Goal: Book appointment/travel/reservation

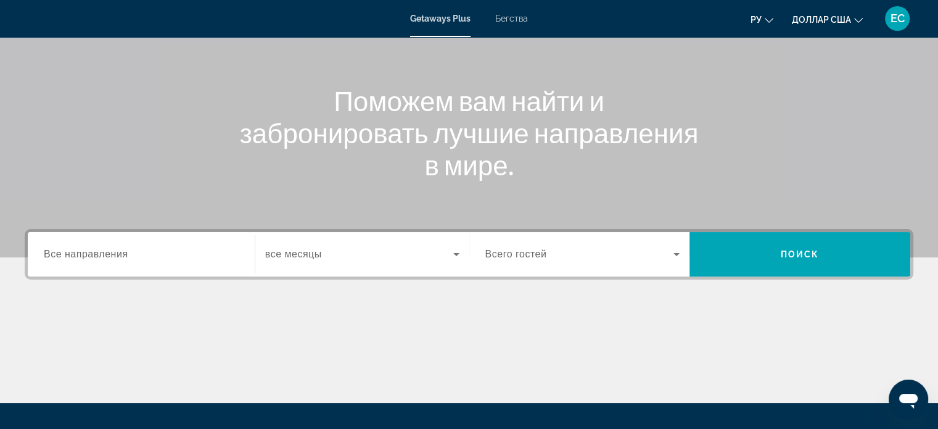
scroll to position [185, 0]
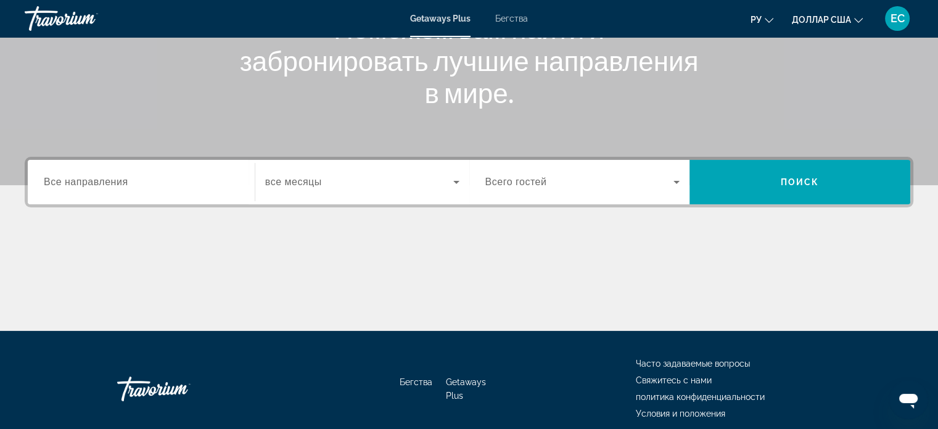
click at [76, 186] on span "Все направления" at bounding box center [86, 181] width 85 height 10
click at [76, 186] on input "Destination Все направления" at bounding box center [141, 182] width 195 height 15
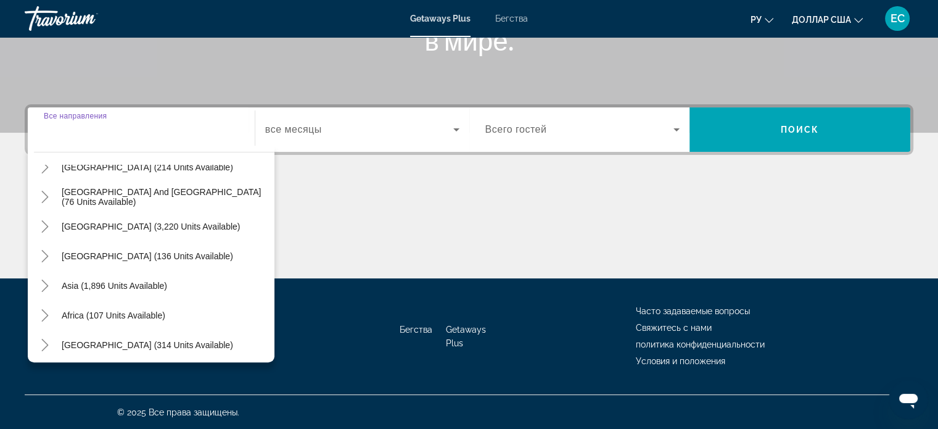
scroll to position [200, 0]
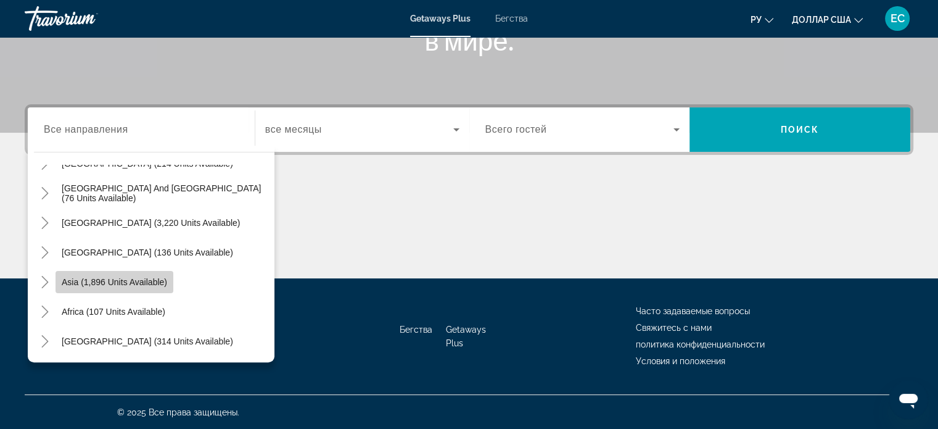
click at [139, 278] on span "Asia (1,896 units available)" at bounding box center [114, 282] width 105 height 10
type input "**********"
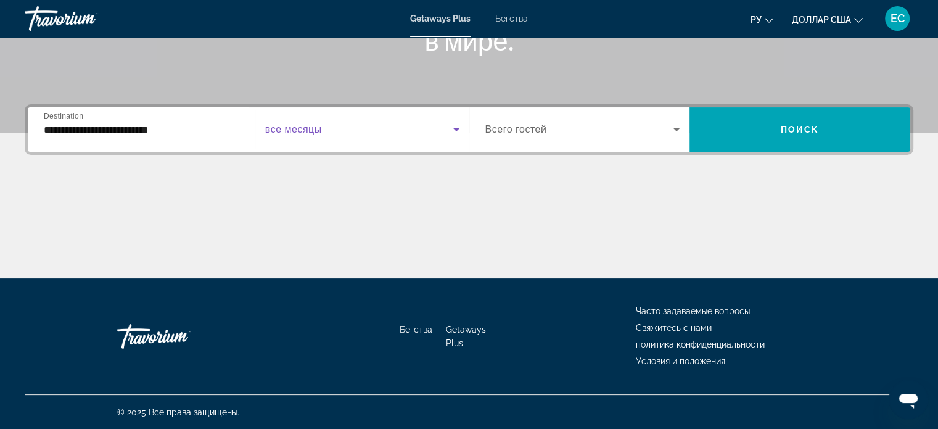
click at [326, 131] on span "Виджет поиска" at bounding box center [359, 129] width 188 height 15
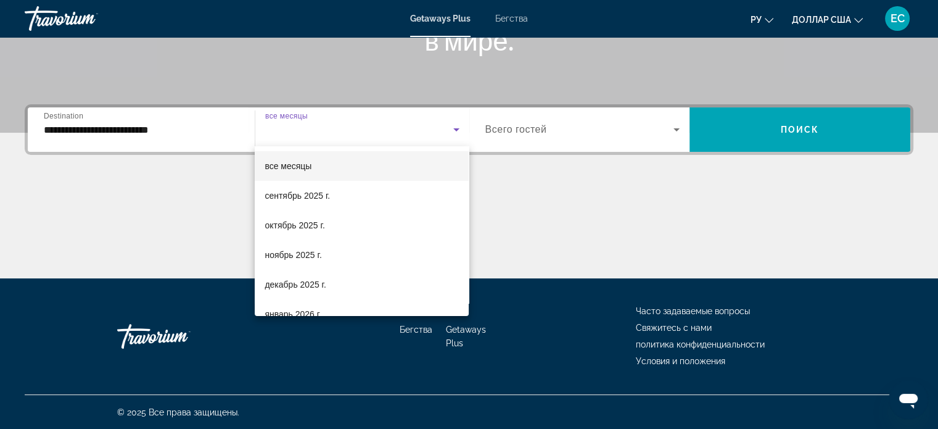
click at [550, 220] on div at bounding box center [469, 214] width 938 height 429
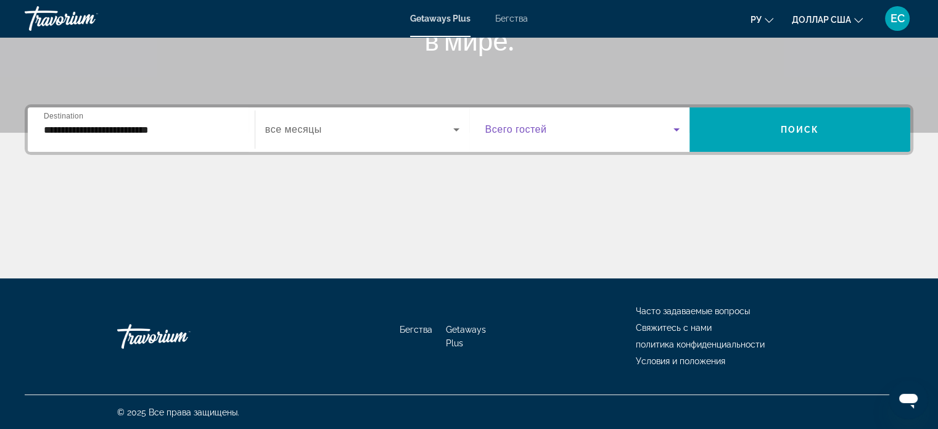
click at [679, 128] on icon "Виджет поиска" at bounding box center [676, 129] width 15 height 15
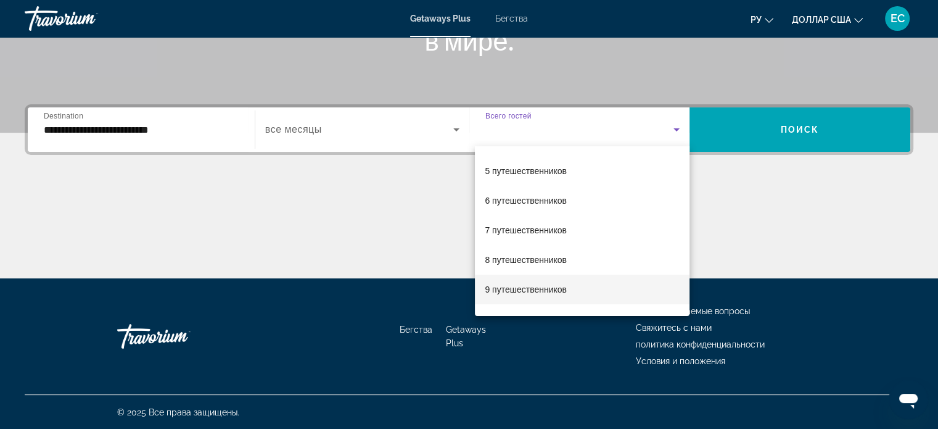
scroll to position [123, 0]
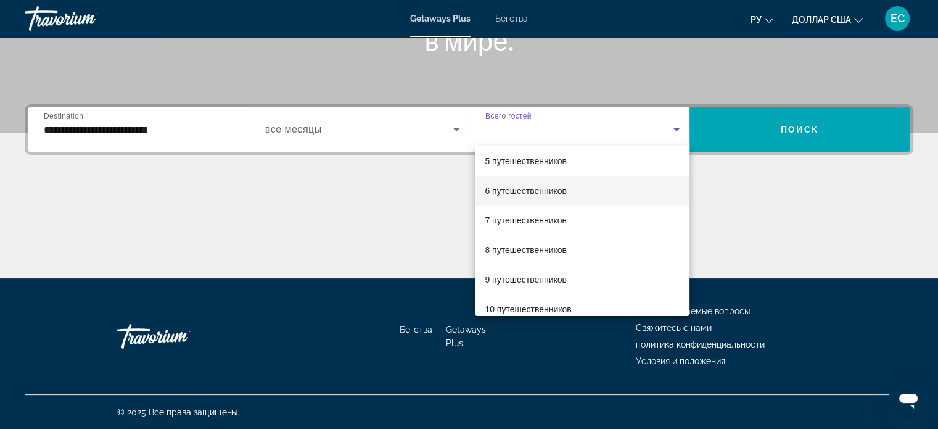
click at [523, 189] on font "6 путешественников" at bounding box center [526, 191] width 82 height 10
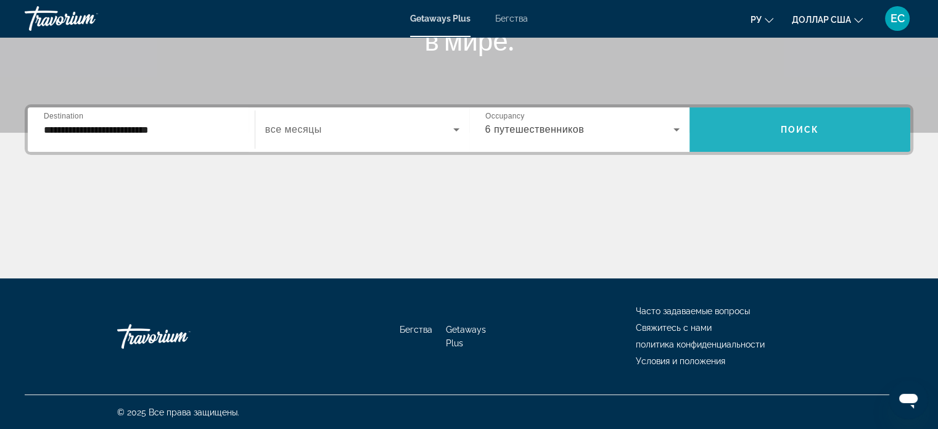
click at [826, 136] on span "Виджет поиска" at bounding box center [800, 130] width 221 height 30
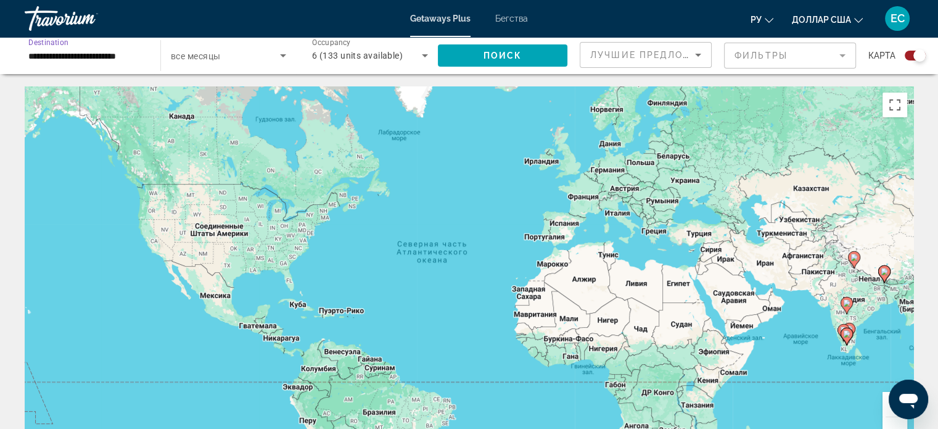
click at [88, 53] on input "**********" at bounding box center [86, 56] width 116 height 15
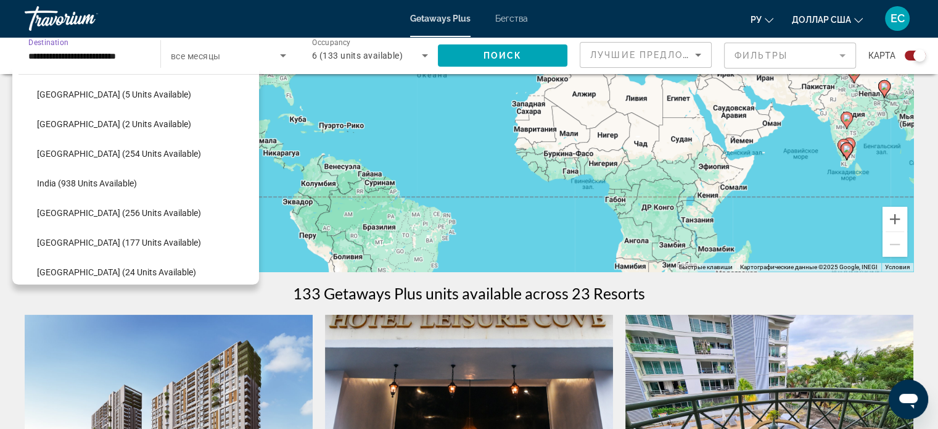
scroll to position [155, 0]
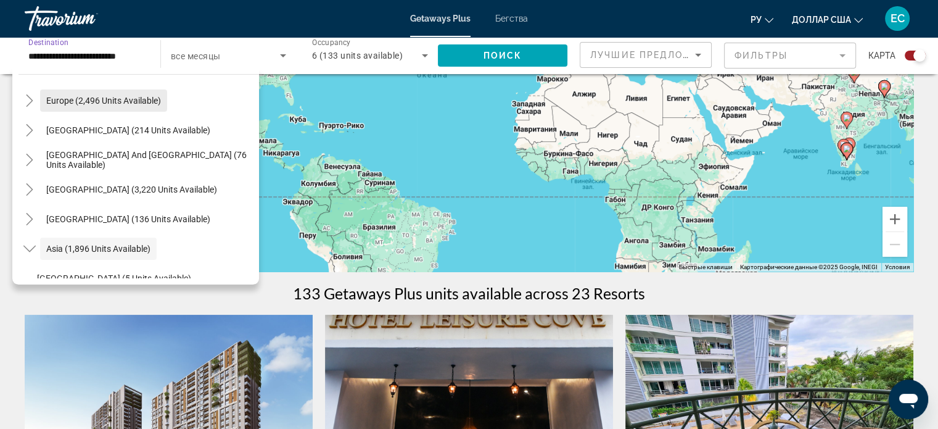
click at [80, 99] on span "Europe (2,496 units available)" at bounding box center [103, 101] width 115 height 10
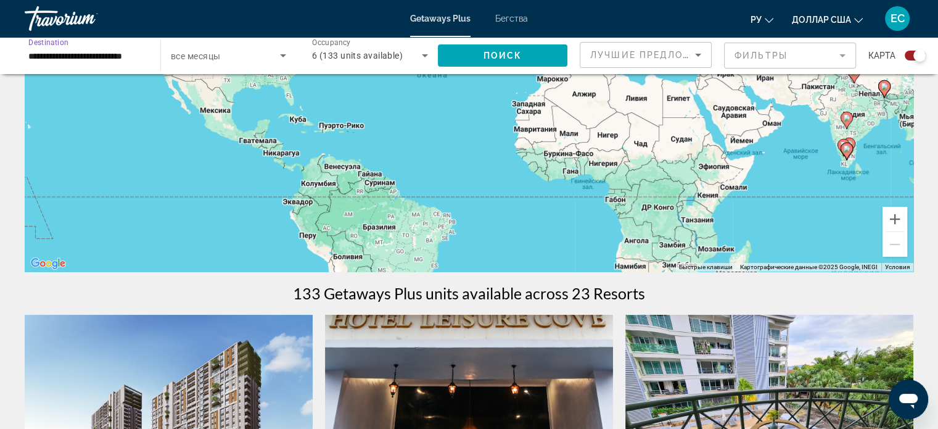
click at [81, 54] on input "**********" at bounding box center [86, 56] width 116 height 15
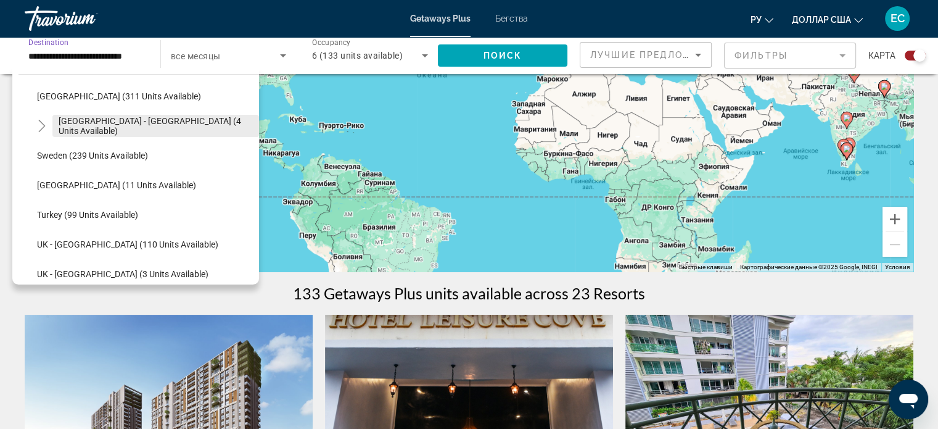
scroll to position [617, 0]
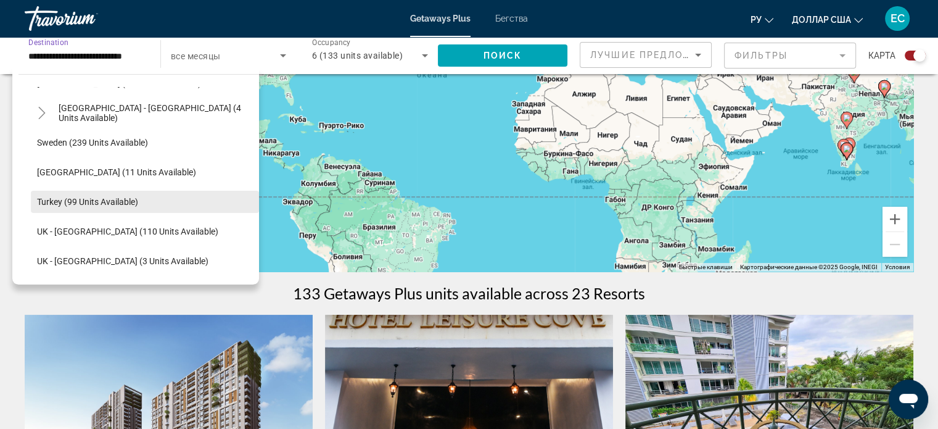
click at [96, 199] on span "Turkey (99 units available)" at bounding box center [87, 202] width 101 height 10
type input "**********"
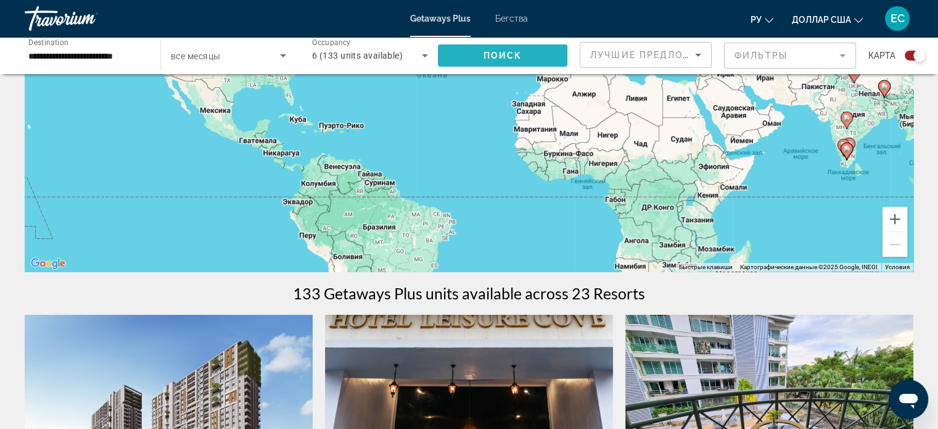
click at [496, 52] on span "Поиск" at bounding box center [503, 56] width 39 height 10
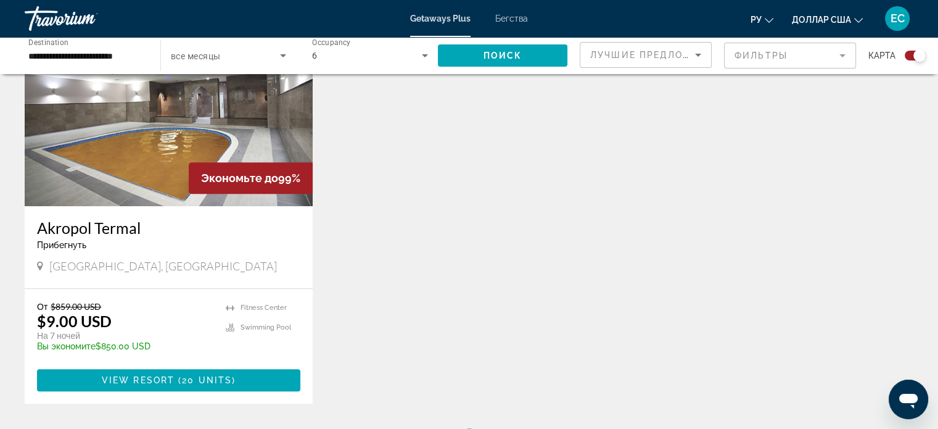
scroll to position [494, 0]
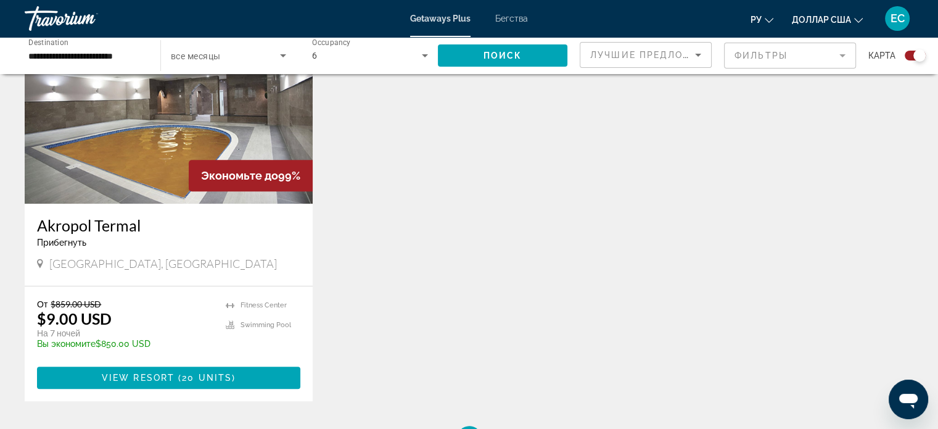
click at [194, 261] on div "[GEOGRAPHIC_DATA], [GEOGRAPHIC_DATA]" at bounding box center [168, 264] width 263 height 14
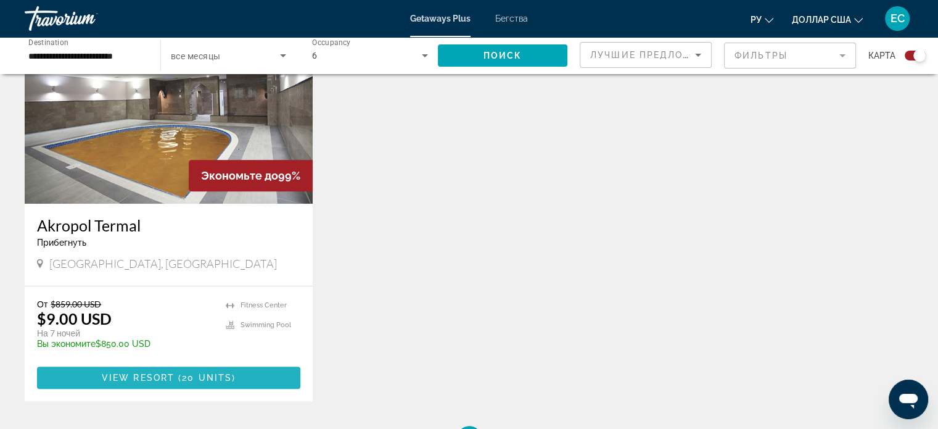
click at [180, 373] on span "( 20 units )" at bounding box center [205, 378] width 61 height 10
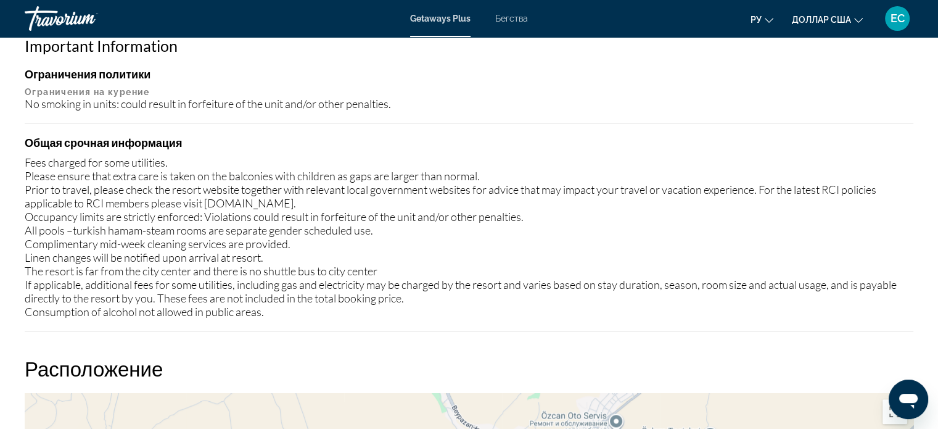
scroll to position [1234, 0]
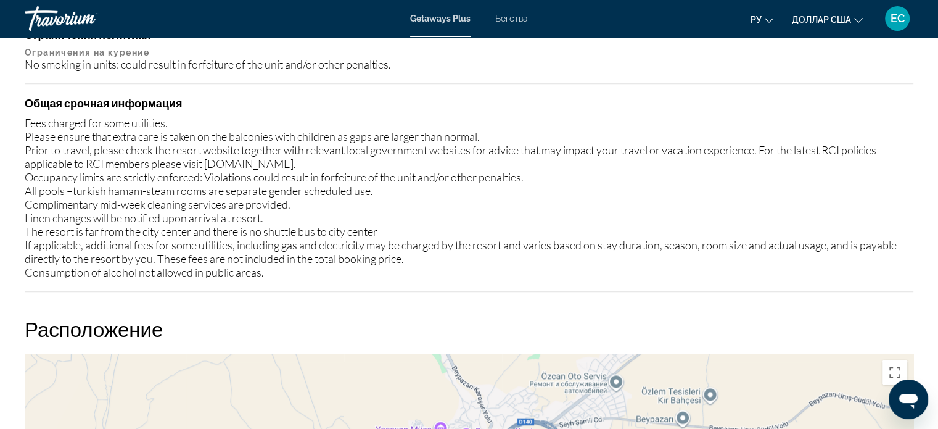
click at [754, 15] on font "ру" at bounding box center [756, 20] width 11 height 10
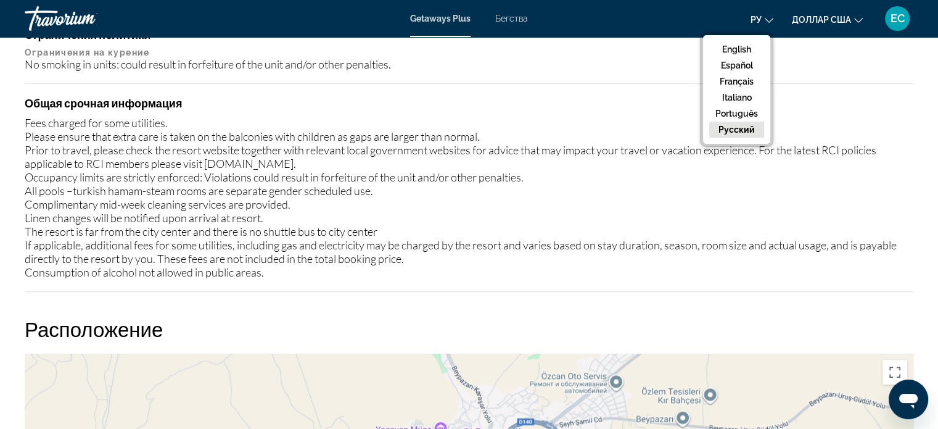
drag, startPoint x: 742, startPoint y: 129, endPoint x: 728, endPoint y: 151, distance: 26.0
click at [741, 129] on button "русский" at bounding box center [736, 130] width 55 height 16
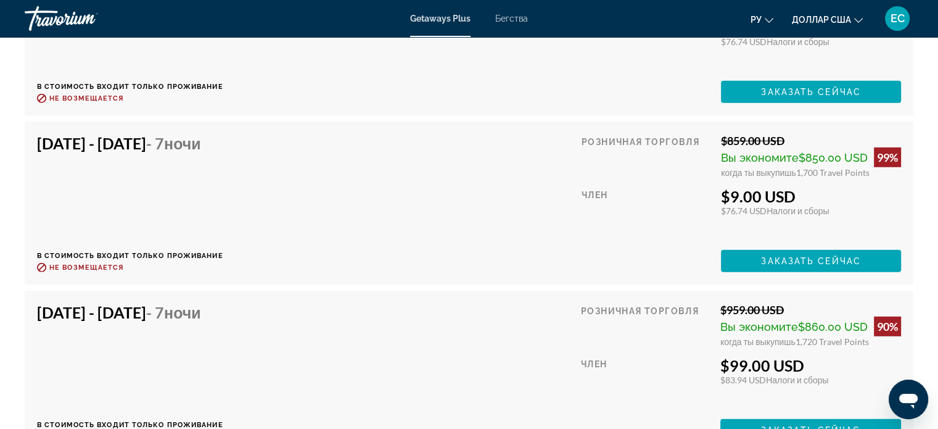
scroll to position [3516, 0]
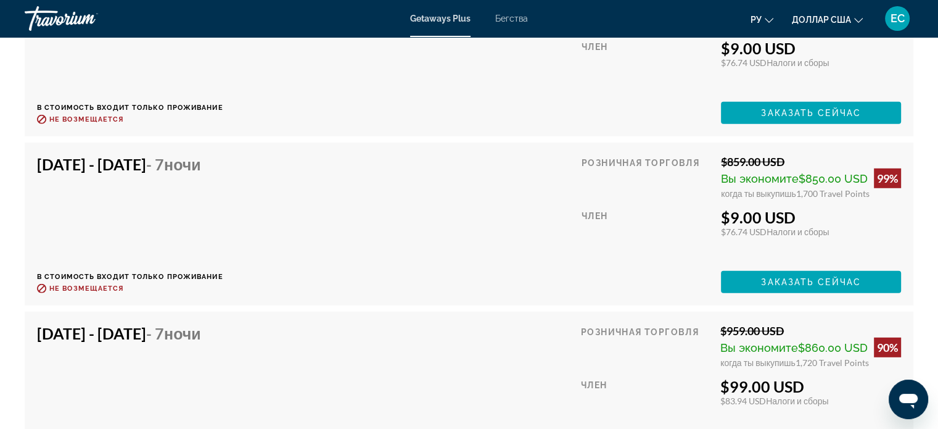
click at [356, 202] on div "[DATE] - [DATE] - 7 ночи В стоимость входит только проживание Возврат до : Не в…" at bounding box center [469, 224] width 864 height 138
click at [788, 281] on span "Заказать сейчас" at bounding box center [811, 282] width 100 height 10
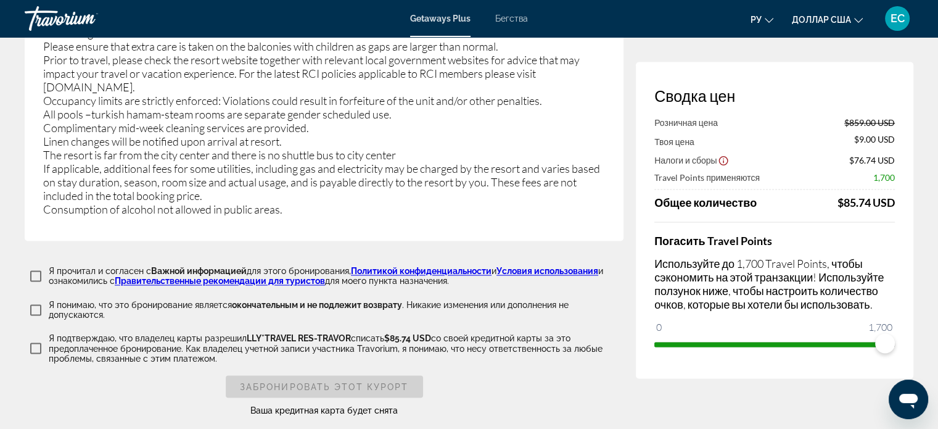
scroll to position [2036, 0]
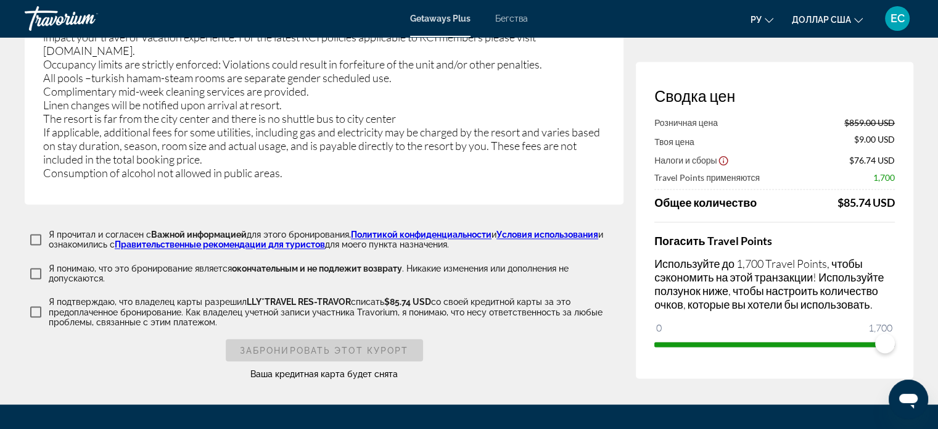
drag, startPoint x: 897, startPoint y: 325, endPoint x: 843, endPoint y: 332, distance: 54.7
click at [740, 332] on div "Сводка цен Розничная цена $859.00 USD Твоя цена $9.00 USD Налоги и сборы $76.74…" at bounding box center [775, 220] width 278 height 316
drag, startPoint x: 883, startPoint y: 337, endPoint x: 836, endPoint y: 335, distance: 47.5
click at [875, 337] on span "ngx-slider" at bounding box center [885, 343] width 20 height 20
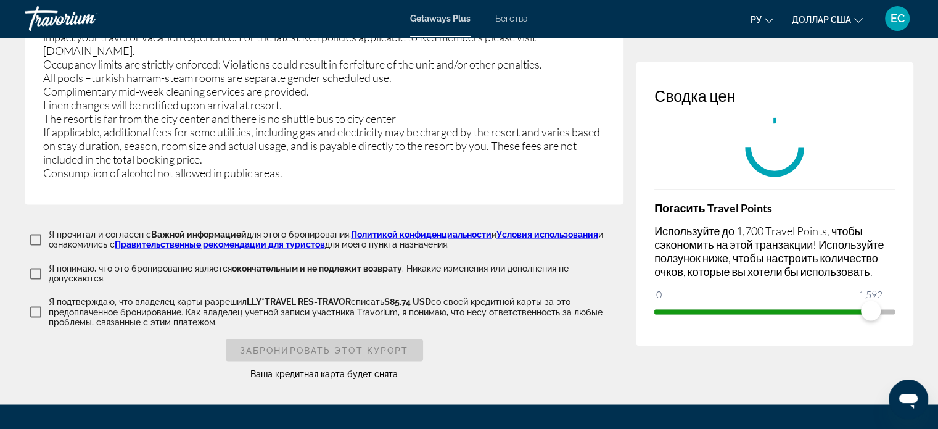
click at [808, 335] on div "Сводка цен Погасить Travel Points Используйте до 1,700 Travel Points, чтобы сэк…" at bounding box center [775, 204] width 278 height 284
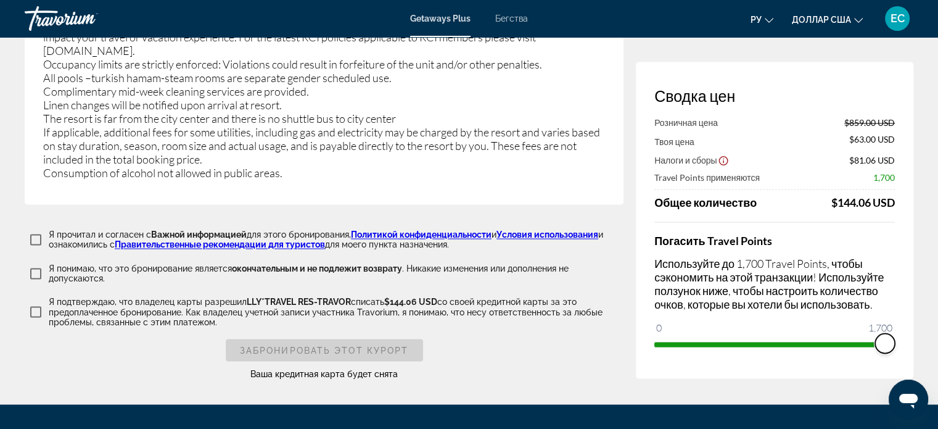
drag, startPoint x: 874, startPoint y: 334, endPoint x: 918, endPoint y: 334, distance: 43.8
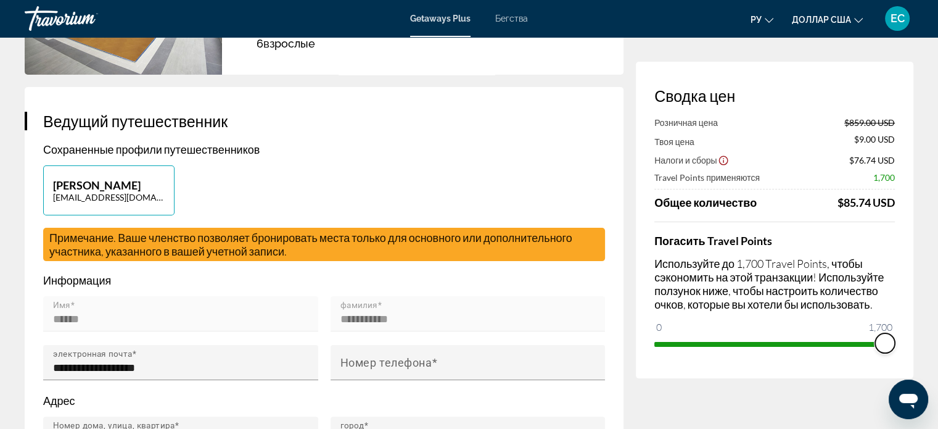
scroll to position [0, 0]
